Goal: Task Accomplishment & Management: Use online tool/utility

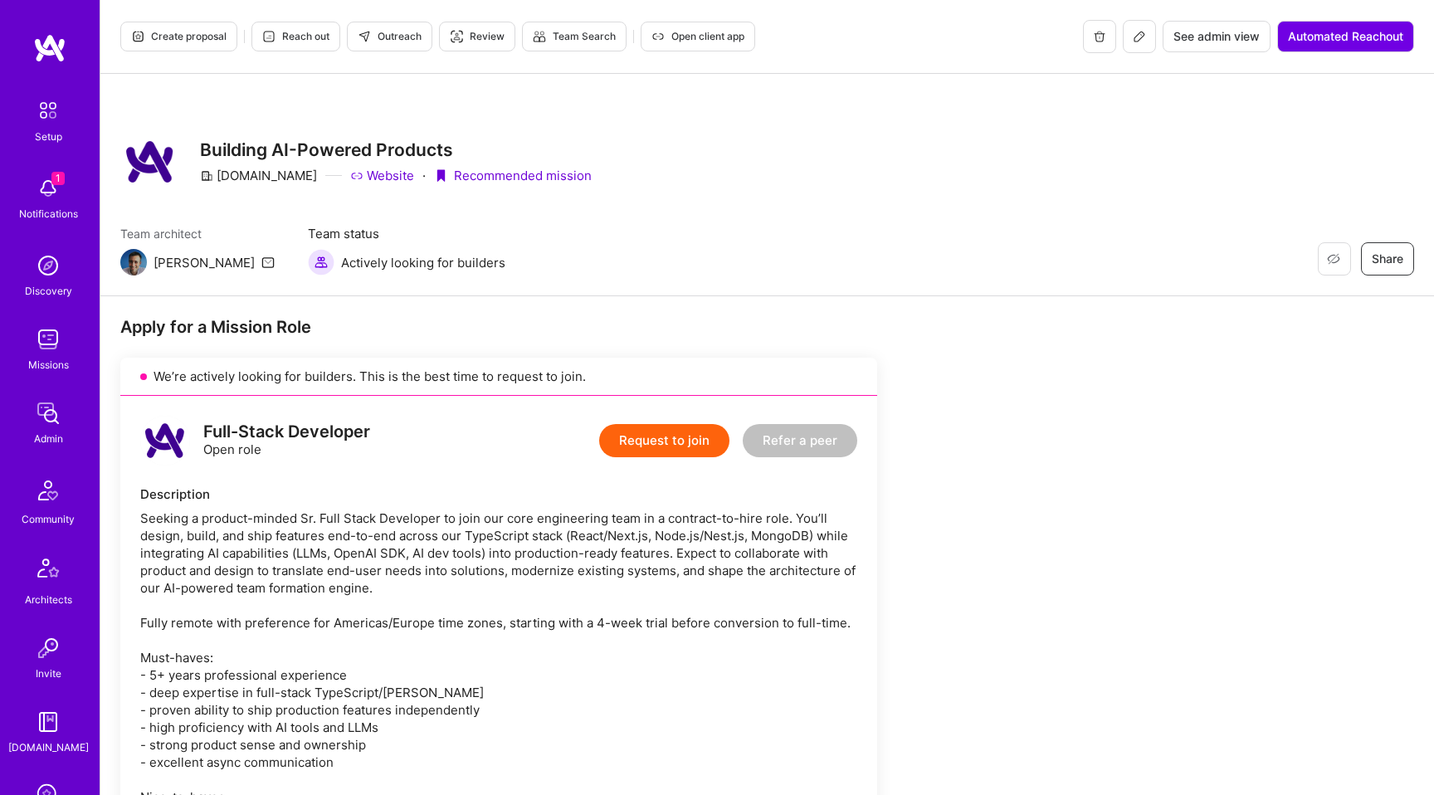
click at [1139, 39] on icon at bounding box center [1139, 36] width 13 height 13
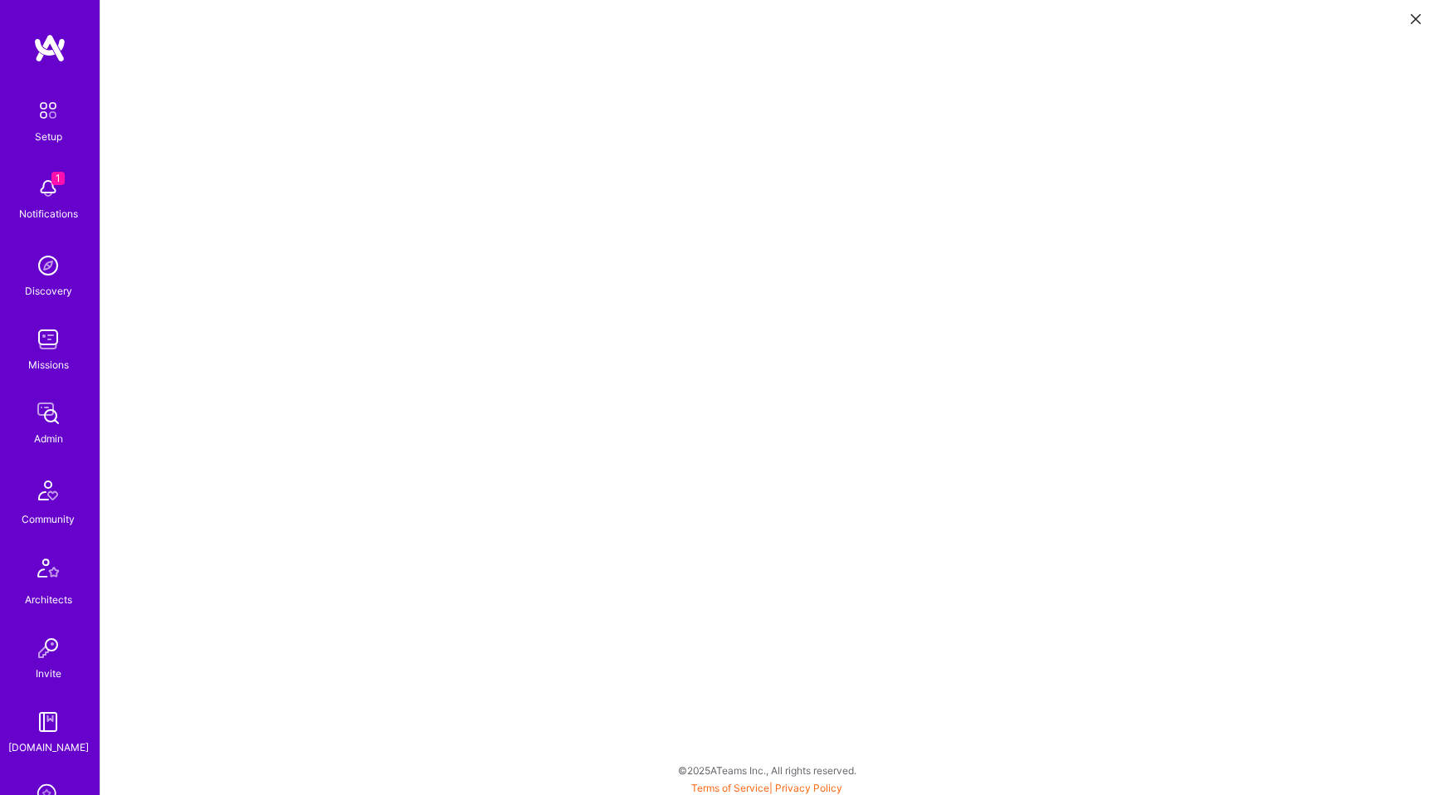
scroll to position [4, 0]
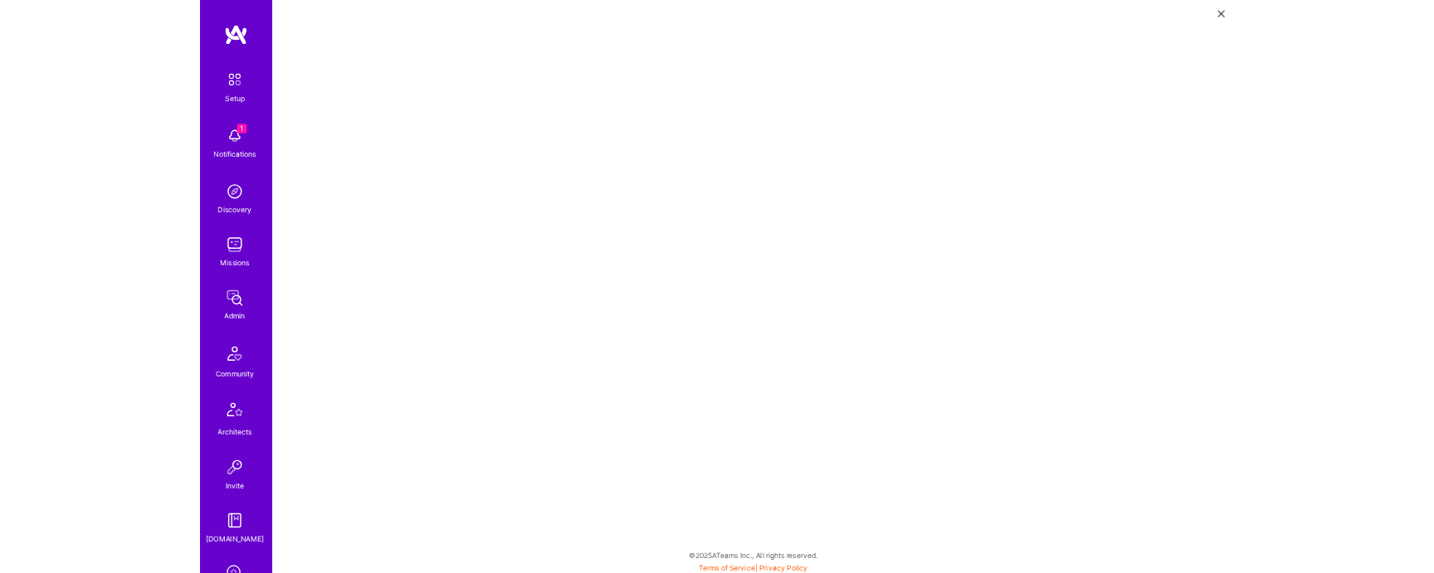
scroll to position [4, 0]
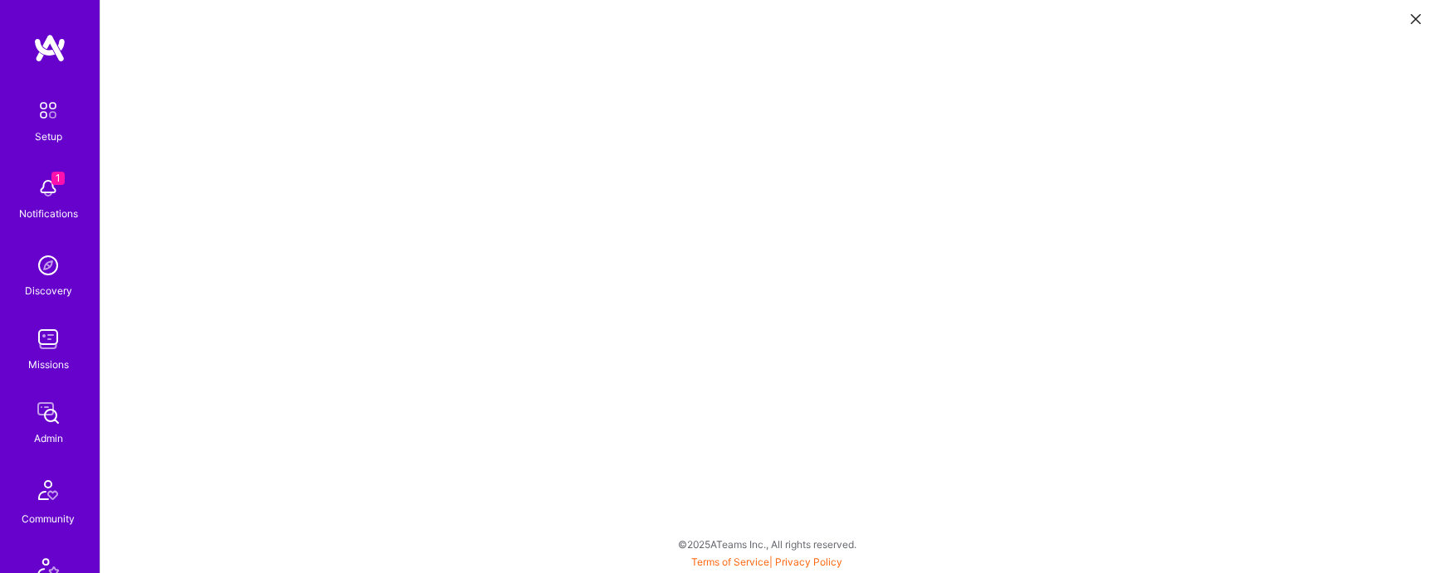
scroll to position [4, 0]
